Goal: Task Accomplishment & Management: Manage account settings

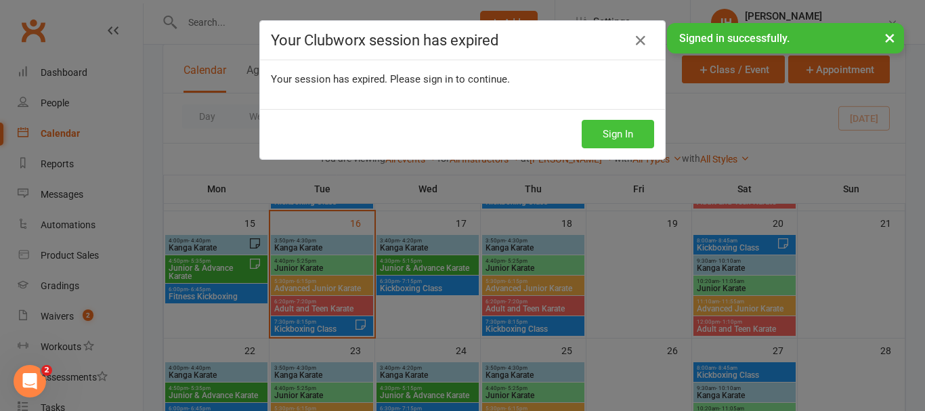
click at [647, 129] on button "Sign In" at bounding box center [618, 134] width 72 height 28
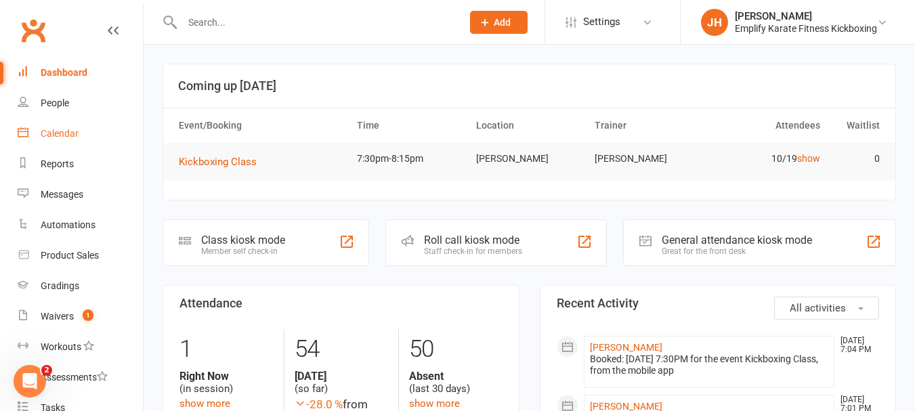
click at [85, 129] on link "Calendar" at bounding box center [80, 133] width 125 height 30
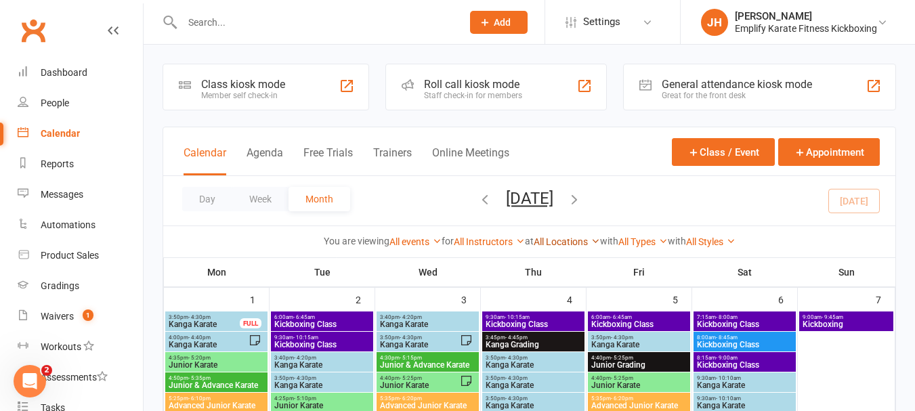
click at [556, 244] on link "All Locations" at bounding box center [566, 241] width 66 height 11
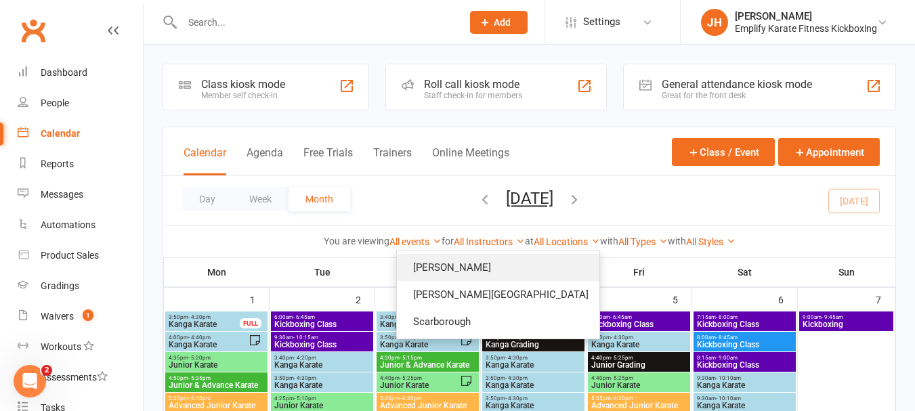
click at [541, 267] on link "[PERSON_NAME]" at bounding box center [498, 267] width 202 height 27
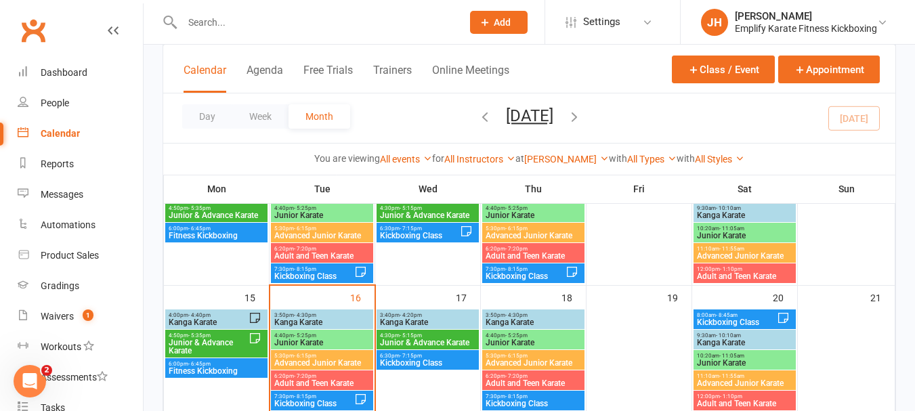
scroll to position [271, 0]
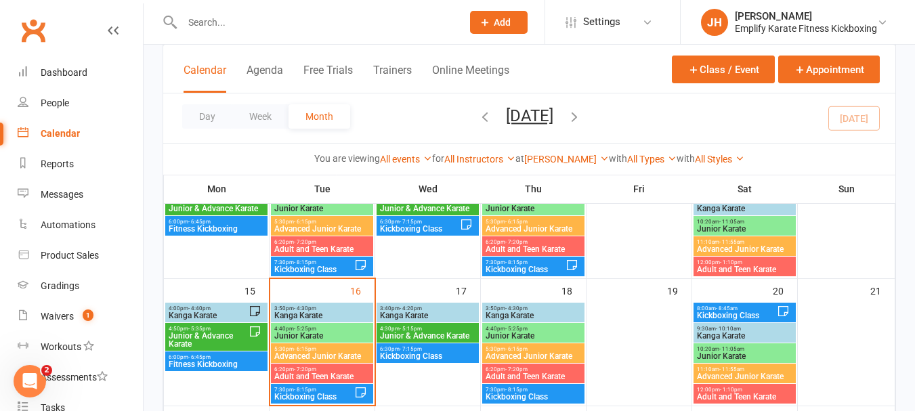
click at [353, 370] on span "6:20pm - 7:20pm" at bounding box center [322, 369] width 97 height 6
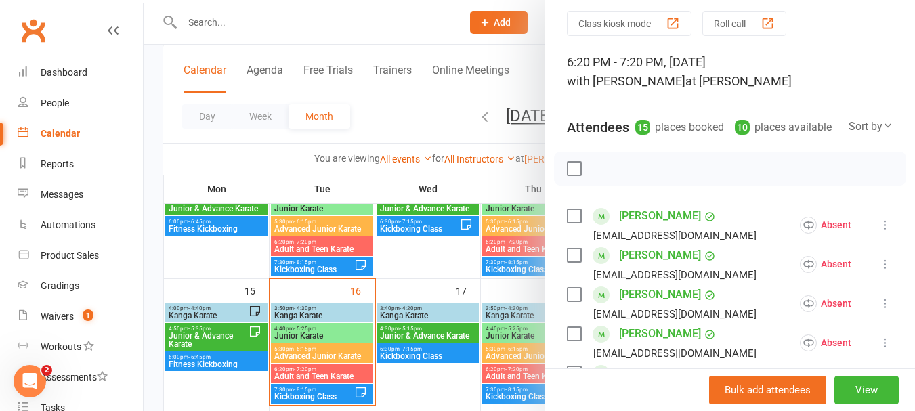
scroll to position [135, 0]
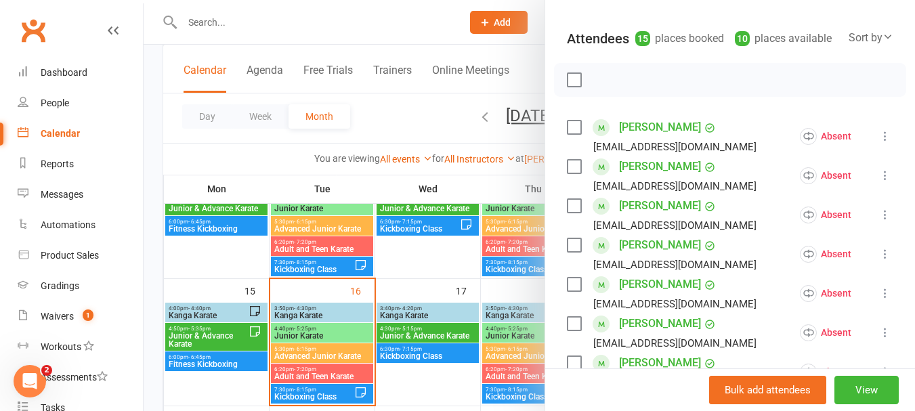
click at [567, 134] on label at bounding box center [574, 128] width 14 height 14
click at [576, 173] on label at bounding box center [574, 167] width 14 height 14
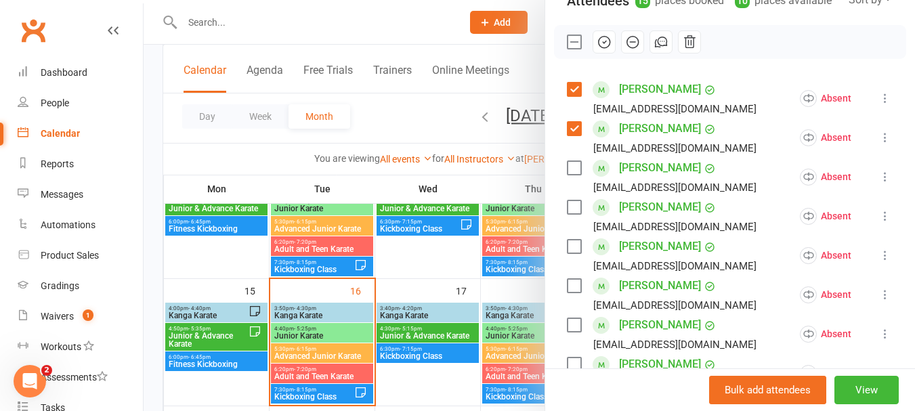
scroll to position [203, 0]
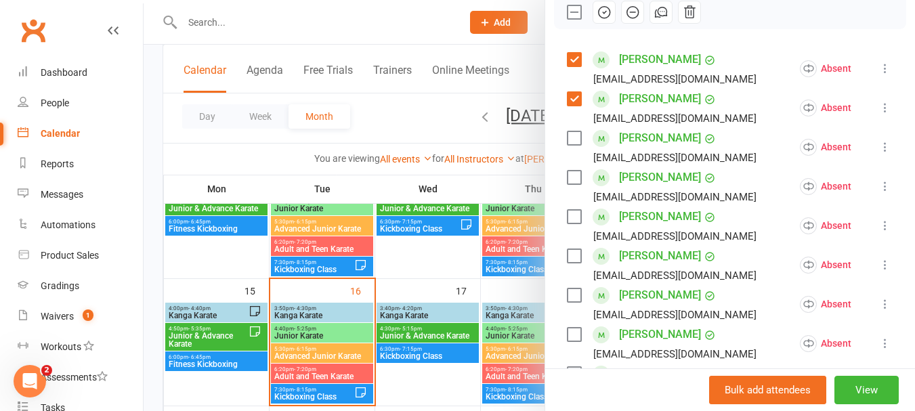
click at [575, 145] on label at bounding box center [574, 138] width 14 height 14
click at [567, 202] on div "[PERSON_NAME] [EMAIL_ADDRESS][DOMAIN_NAME]" at bounding box center [664, 186] width 195 height 39
click at [568, 184] on label at bounding box center [574, 178] width 14 height 14
click at [570, 223] on label at bounding box center [574, 217] width 14 height 14
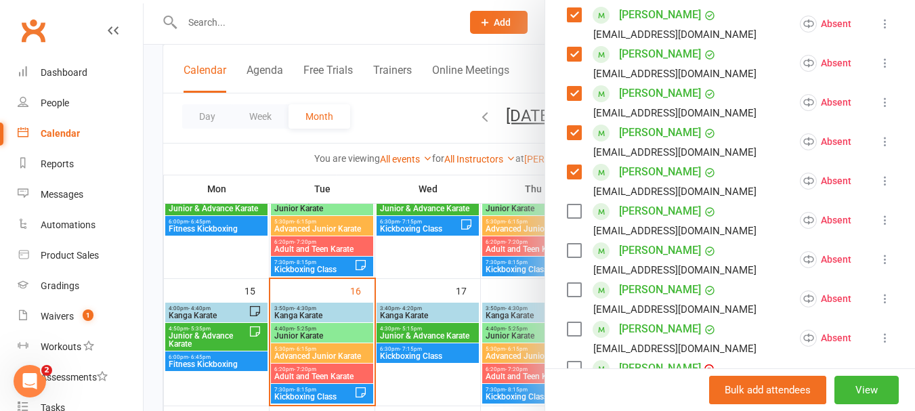
scroll to position [271, 0]
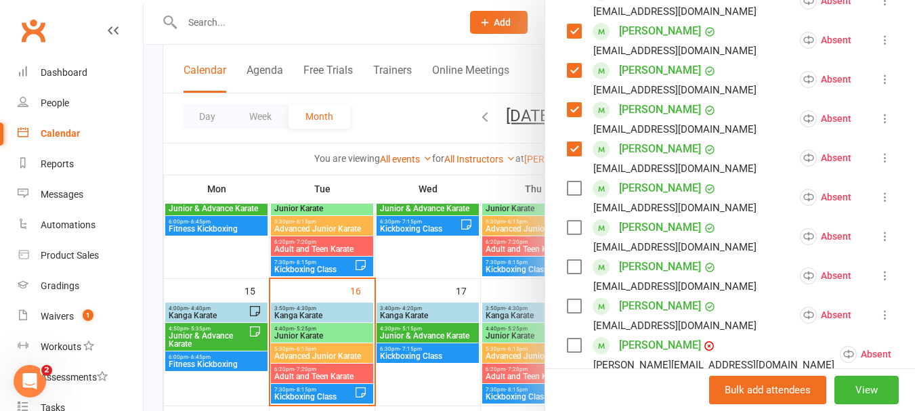
click at [575, 195] on label at bounding box center [574, 188] width 14 height 14
click at [571, 234] on label at bounding box center [574, 228] width 14 height 14
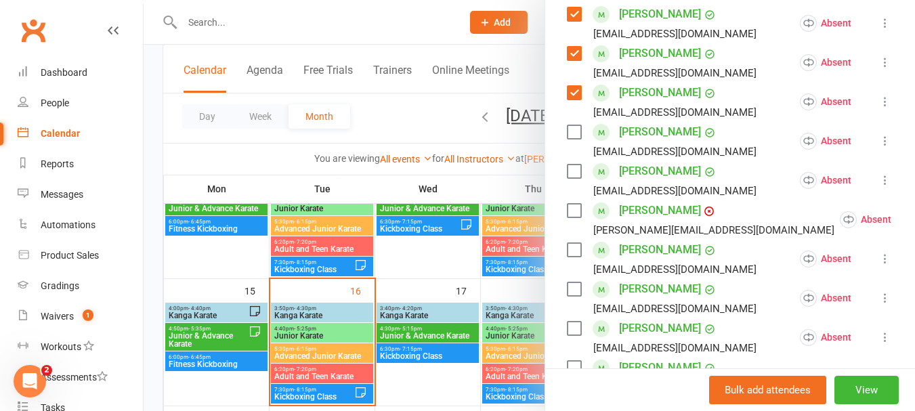
scroll to position [406, 0]
click at [577, 148] on div "[PERSON_NAME] [EMAIL_ADDRESS][DOMAIN_NAME]" at bounding box center [664, 140] width 195 height 39
click at [567, 138] on label at bounding box center [574, 132] width 14 height 14
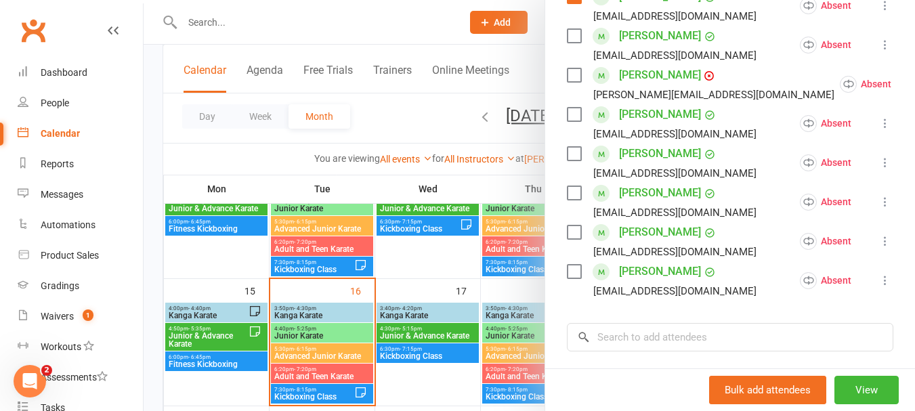
scroll to position [542, 0]
click at [573, 121] on label at bounding box center [574, 114] width 14 height 14
click at [573, 160] on label at bounding box center [574, 153] width 14 height 14
click at [570, 160] on label at bounding box center [574, 153] width 14 height 14
click at [878, 169] on icon at bounding box center [885, 162] width 14 height 14
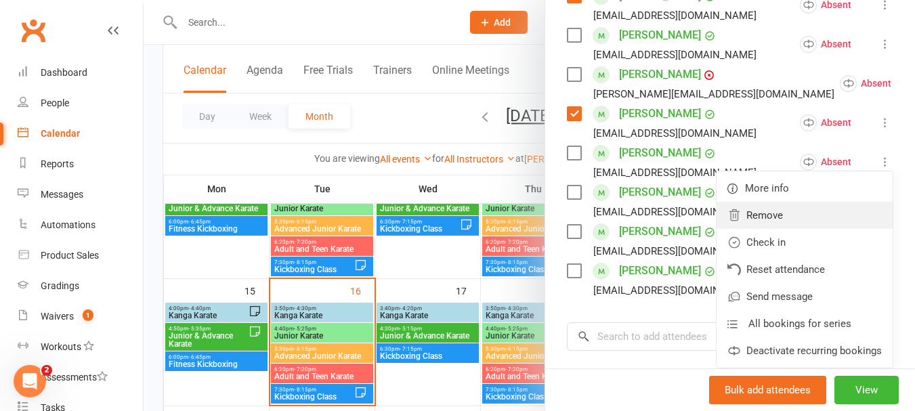
click at [791, 229] on link "Remove" at bounding box center [804, 215] width 176 height 27
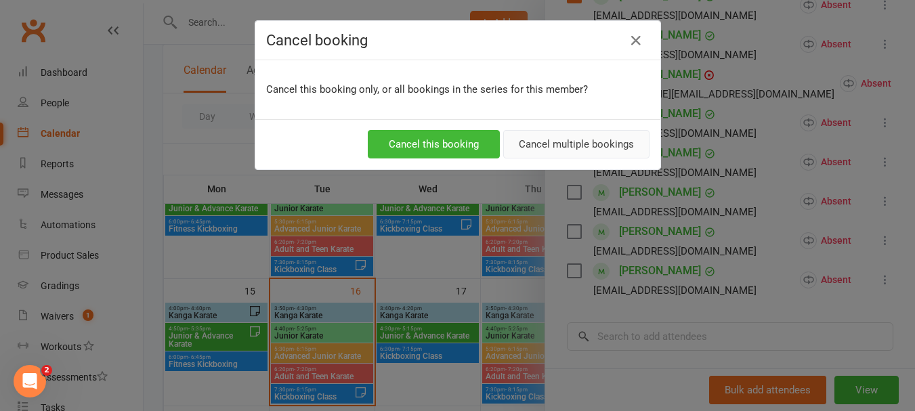
click at [541, 139] on button "Cancel multiple bookings" at bounding box center [576, 144] width 146 height 28
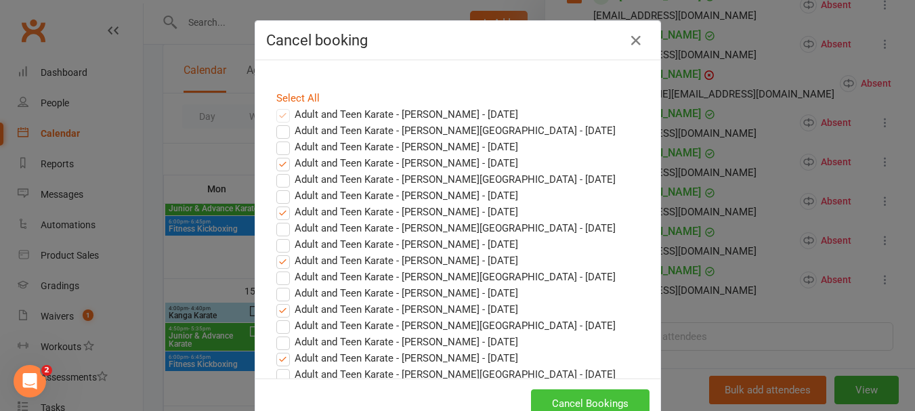
click at [605, 397] on button "Cancel Bookings" at bounding box center [590, 403] width 118 height 28
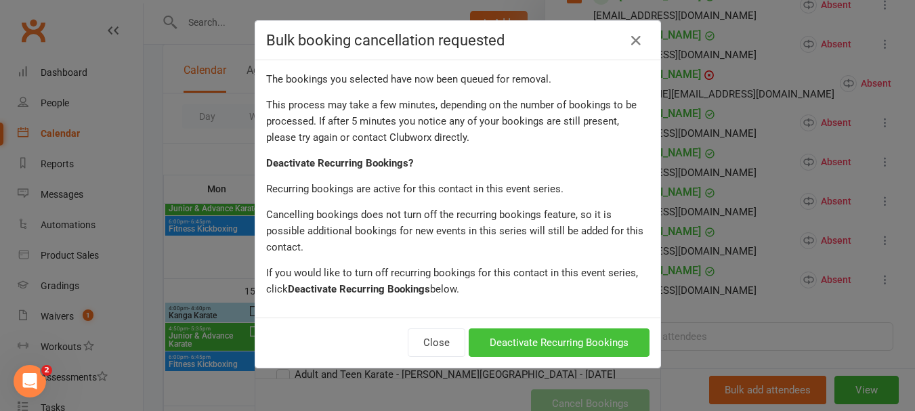
click at [585, 334] on button "Deactivate Recurring Bookings" at bounding box center [558, 342] width 181 height 28
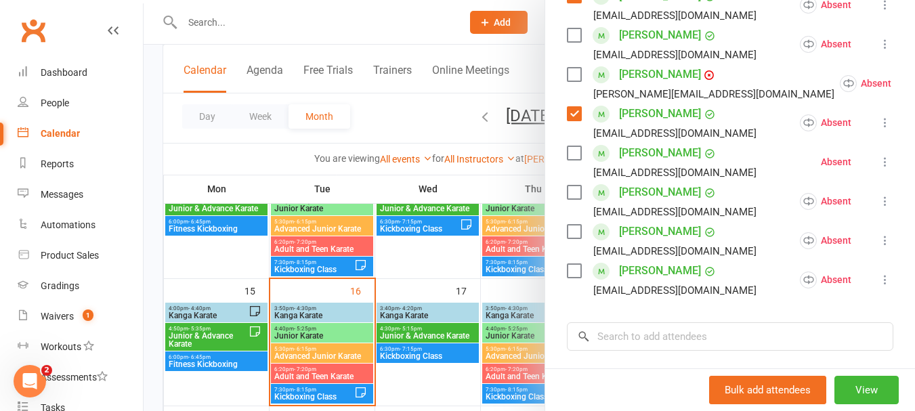
click at [567, 199] on label at bounding box center [574, 192] width 14 height 14
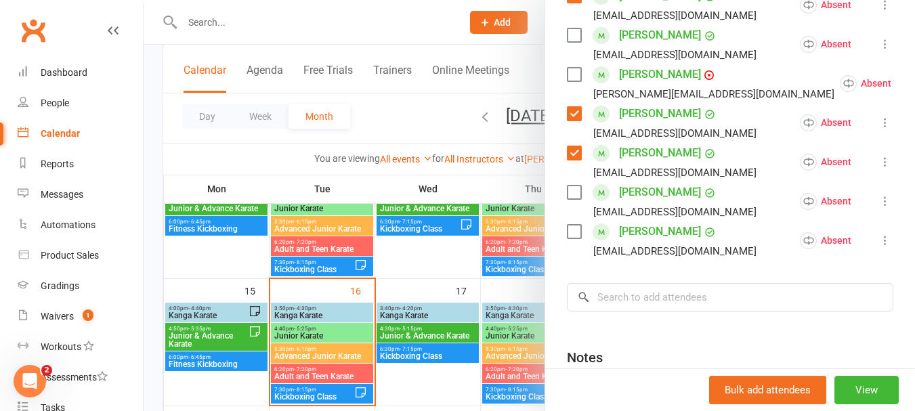
click at [569, 238] on label at bounding box center [574, 232] width 14 height 14
click at [570, 220] on div "[PERSON_NAME] [EMAIL_ADDRESS][DOMAIN_NAME]" at bounding box center [664, 200] width 195 height 39
click at [573, 199] on label at bounding box center [574, 192] width 14 height 14
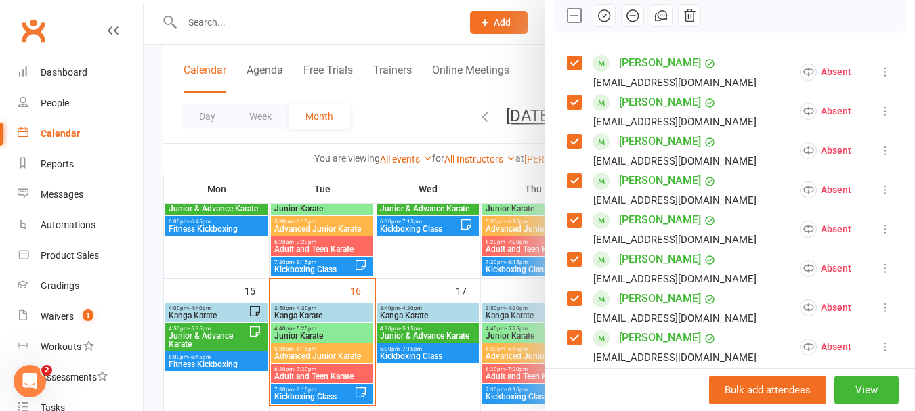
scroll to position [68, 0]
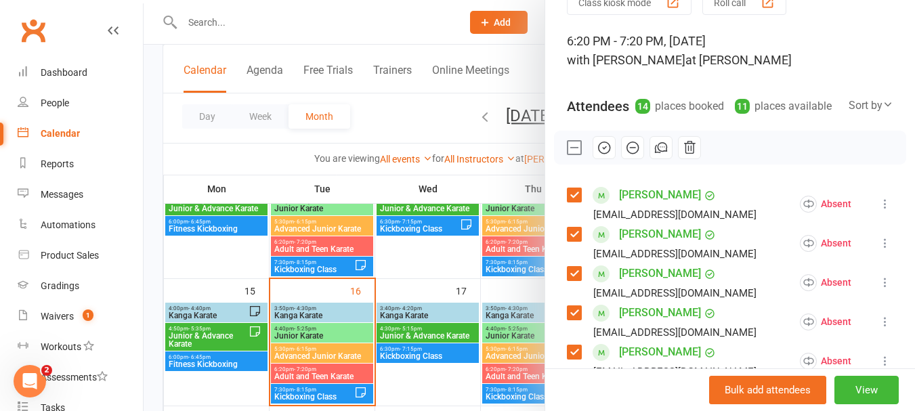
click at [601, 155] on icon "button" at bounding box center [603, 147] width 15 height 15
click at [569, 154] on label at bounding box center [574, 148] width 14 height 14
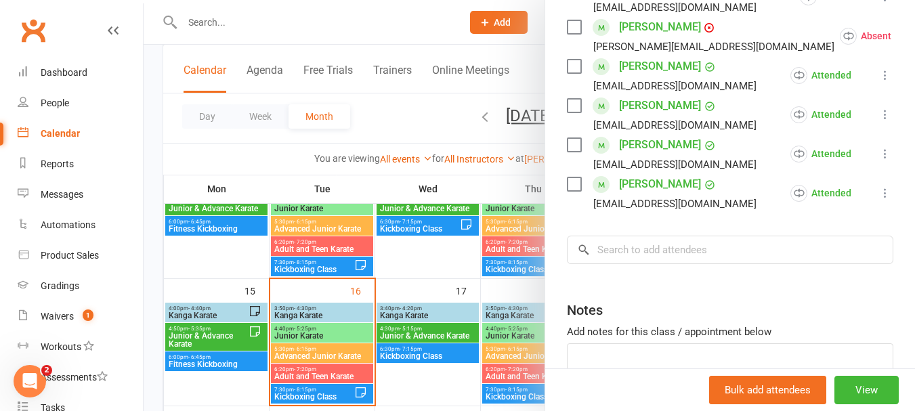
scroll to position [677, 0]
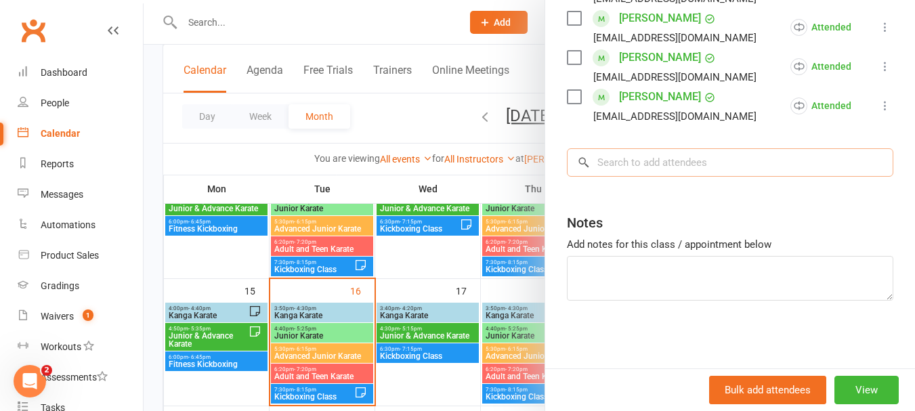
click at [670, 175] on input "search" at bounding box center [730, 162] width 326 height 28
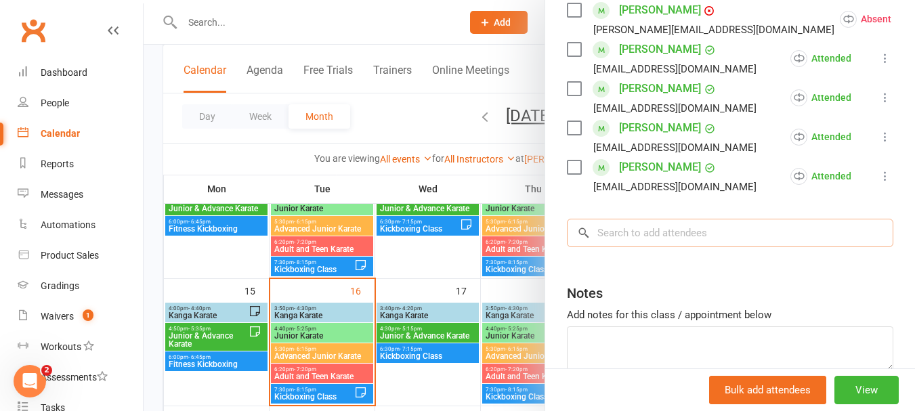
scroll to position [694, 0]
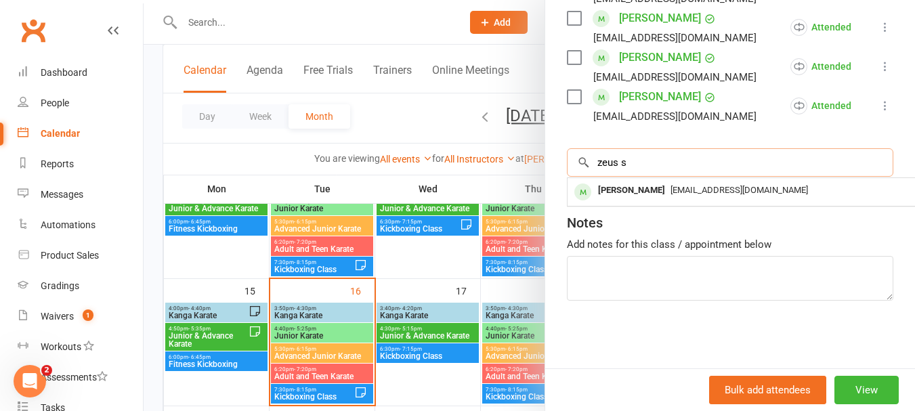
type input "zeus s"
click at [623, 181] on div "[PERSON_NAME]" at bounding box center [631, 191] width 78 height 20
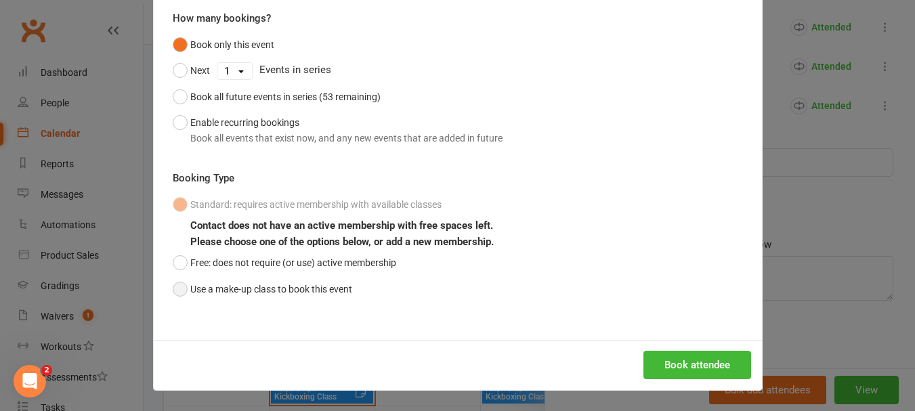
click at [197, 289] on button "Use a make-up class to book this event" at bounding box center [262, 289] width 179 height 26
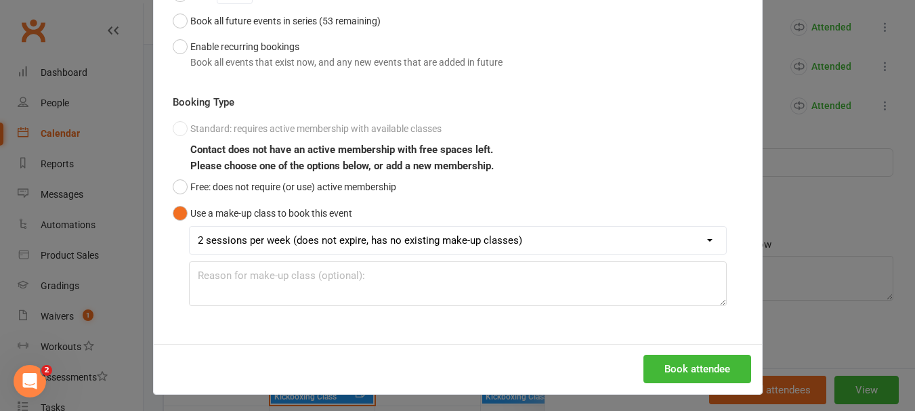
scroll to position [199, 0]
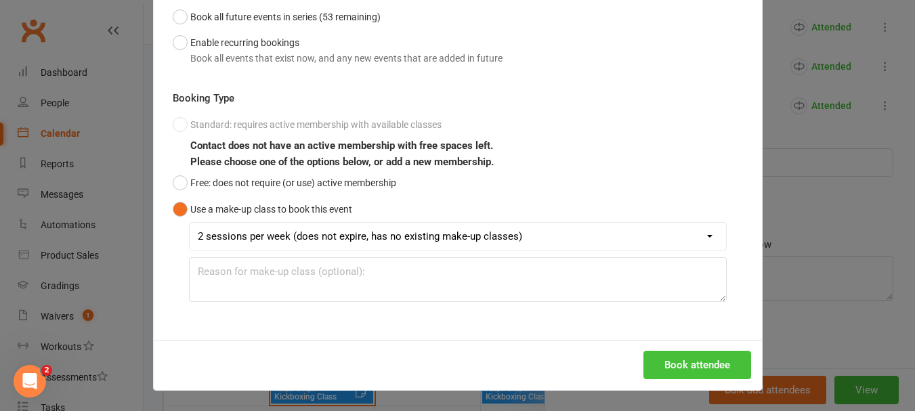
click at [674, 366] on button "Book attendee" at bounding box center [697, 365] width 108 height 28
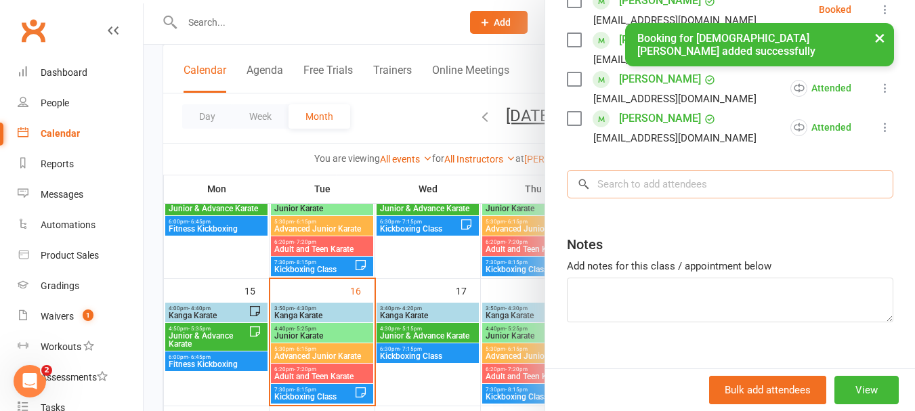
click at [669, 198] on input "search" at bounding box center [730, 184] width 326 height 28
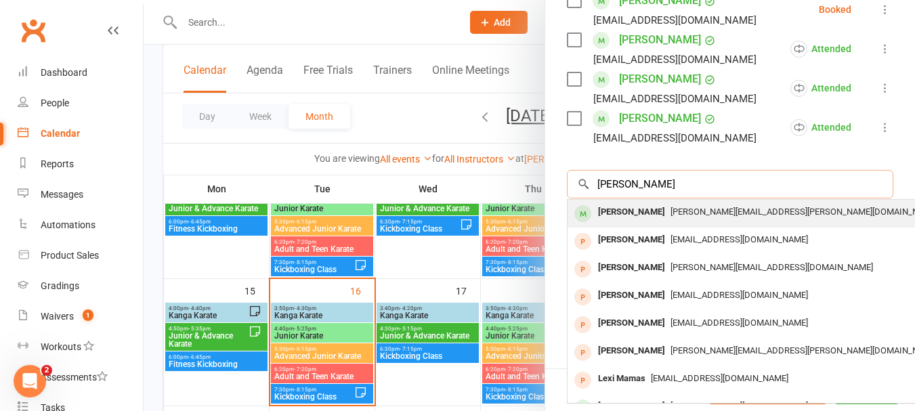
type input "[PERSON_NAME]"
click at [657, 222] on div "[PERSON_NAME]" at bounding box center [631, 212] width 78 height 20
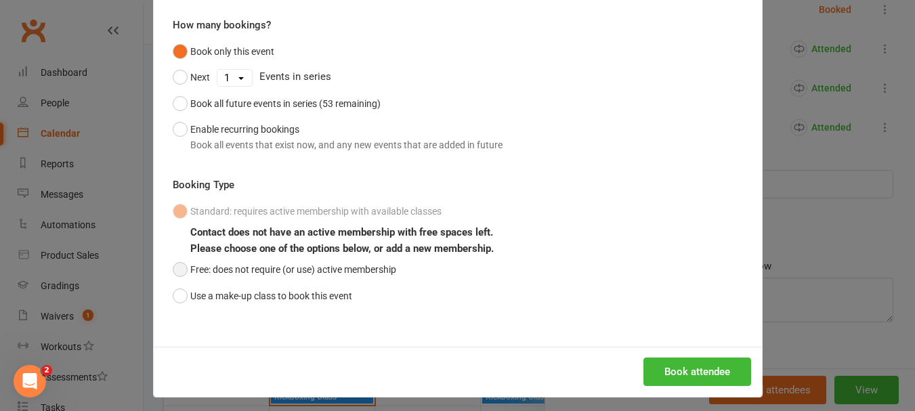
scroll to position [119, 0]
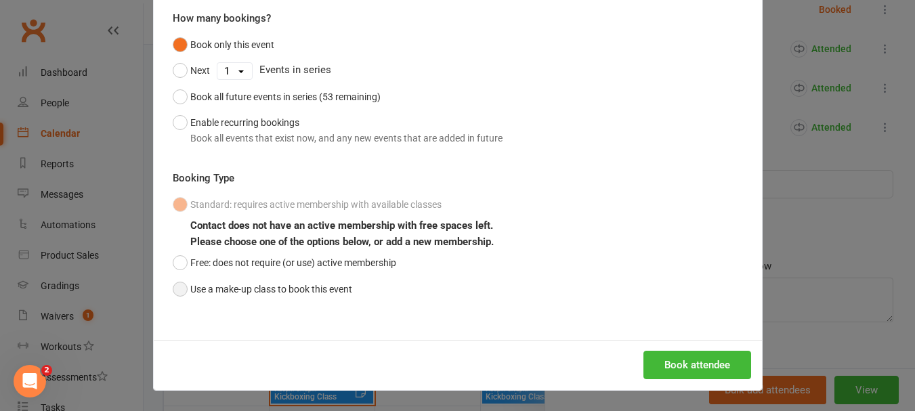
click at [211, 288] on button "Use a make-up class to book this event" at bounding box center [262, 289] width 179 height 26
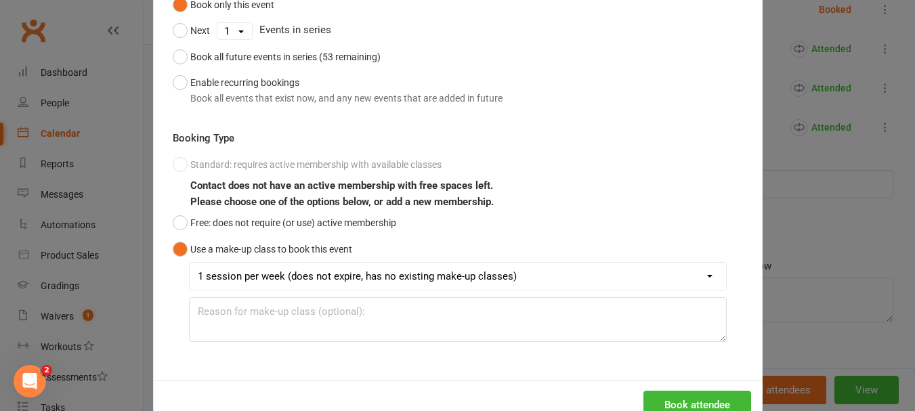
scroll to position [199, 0]
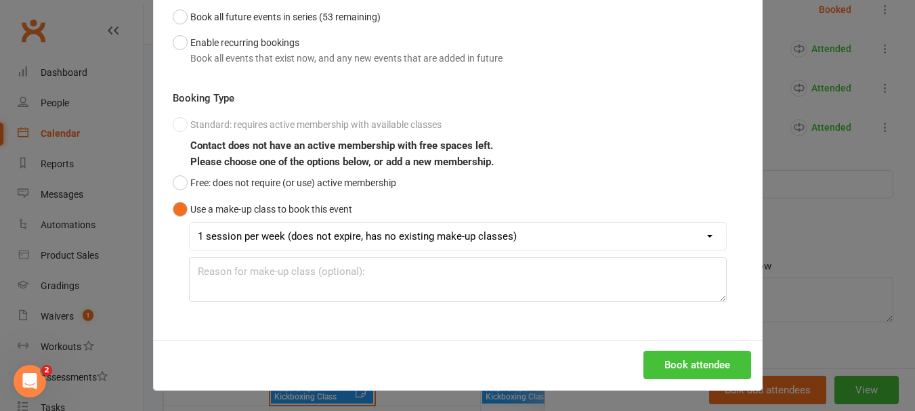
click at [682, 368] on button "Book attendee" at bounding box center [697, 365] width 108 height 28
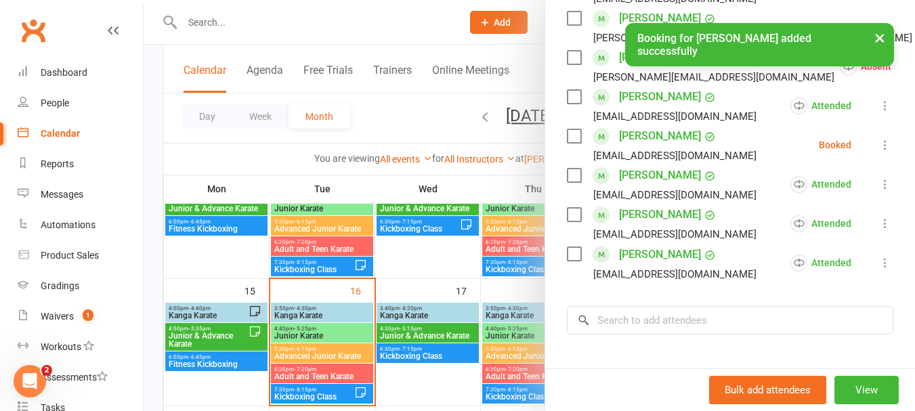
scroll to position [530, 0]
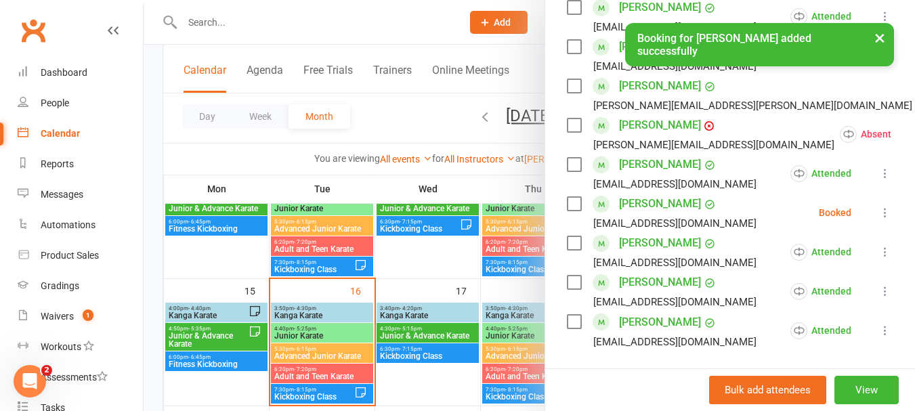
click at [567, 211] on label at bounding box center [574, 204] width 14 height 14
click at [567, 93] on label at bounding box center [574, 86] width 14 height 14
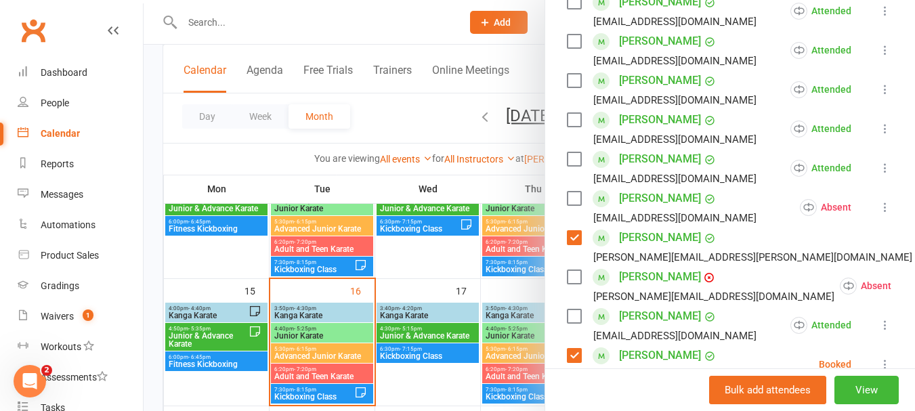
scroll to position [192, 0]
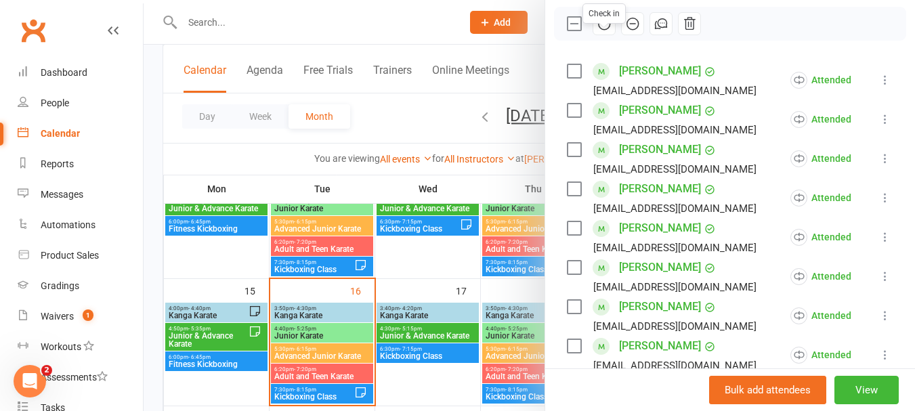
click at [596, 31] on icon "button" at bounding box center [603, 23] width 15 height 15
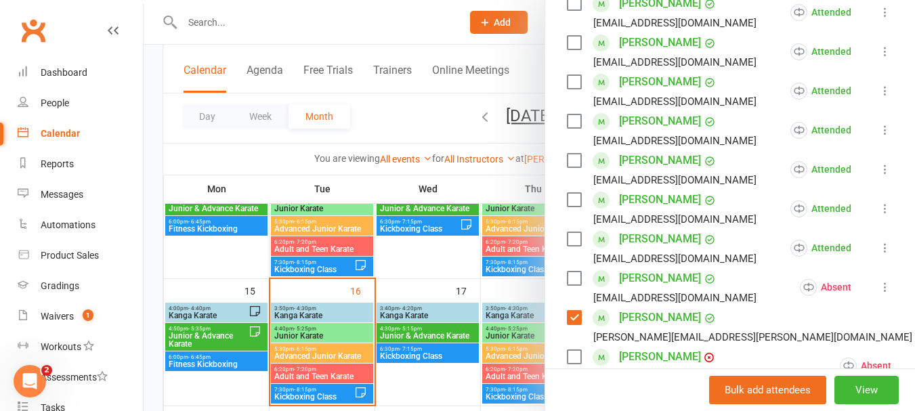
scroll to position [28, 0]
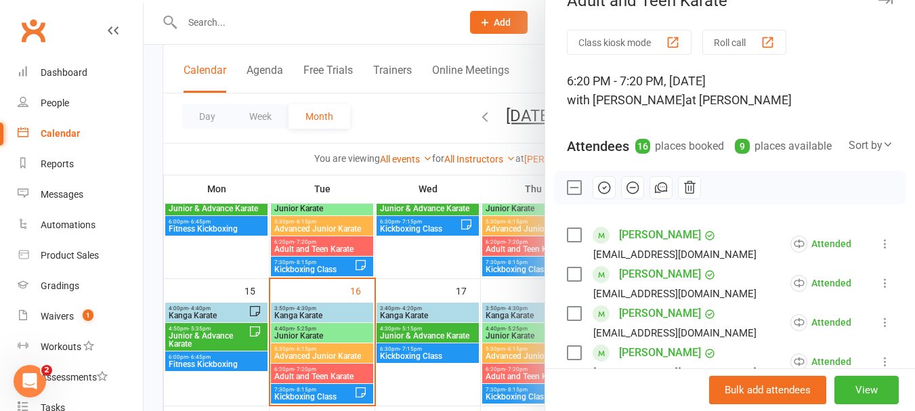
click at [567, 194] on label at bounding box center [574, 188] width 14 height 14
